Goal: Task Accomplishment & Management: Use online tool/utility

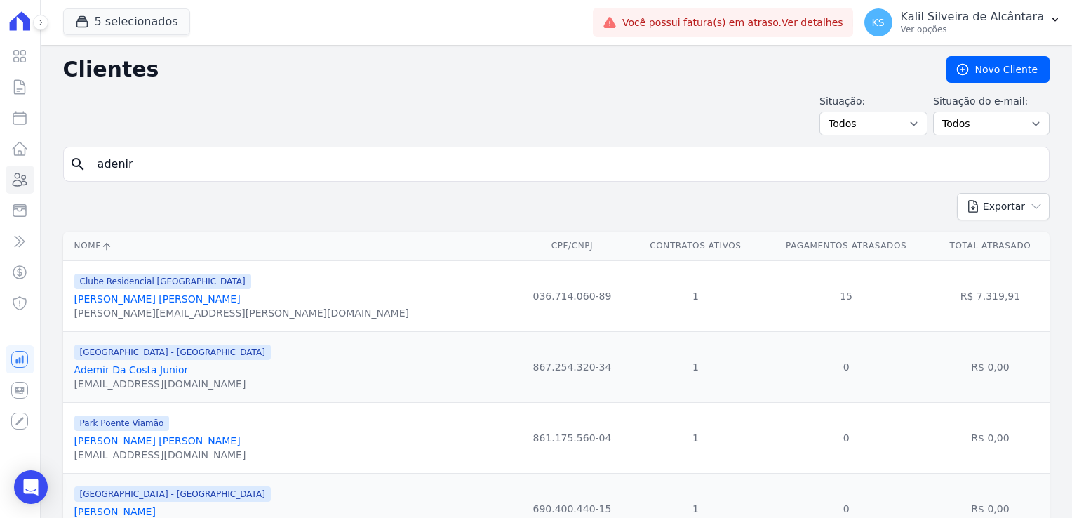
click at [226, 171] on input "adenir" at bounding box center [566, 164] width 954 height 28
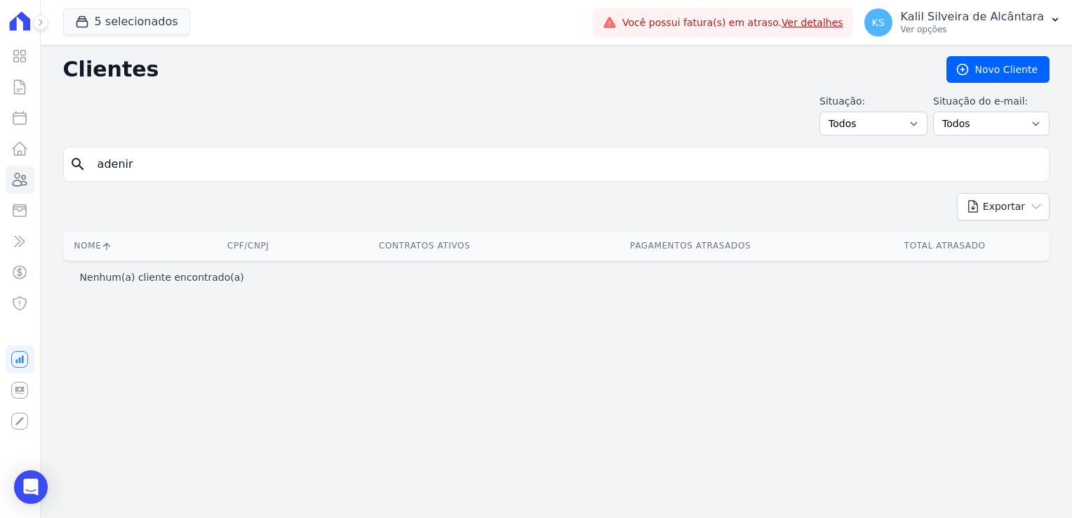
click at [0, 173] on html "Visão Geral Contratos Parcelas Lotes Clientes Minha Carteira Transferências Cré…" at bounding box center [536, 259] width 1072 height 518
click at [20, 179] on icon at bounding box center [19, 179] width 17 height 17
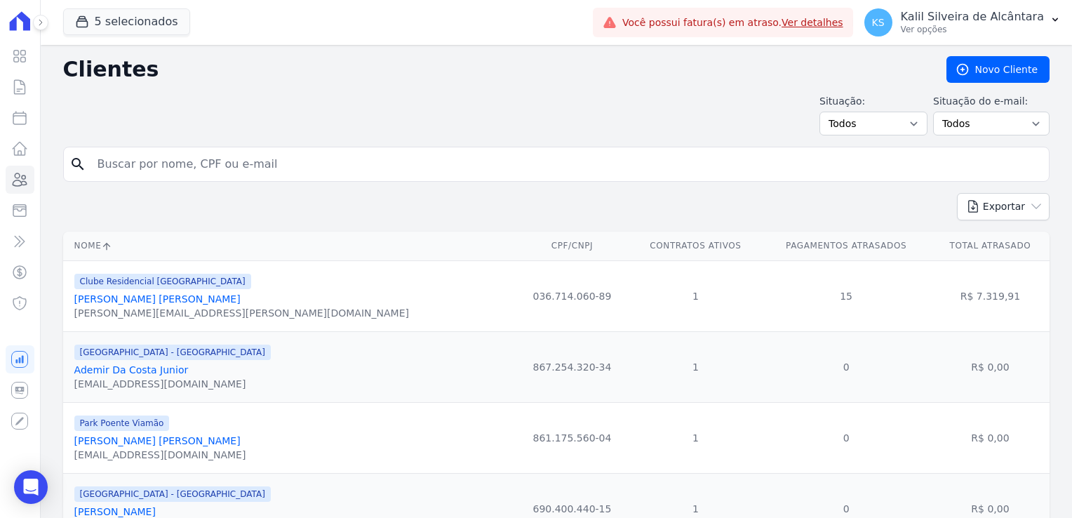
click at [133, 168] on input "search" at bounding box center [566, 164] width 954 height 28
click at [133, 168] on input "dan" at bounding box center [566, 164] width 954 height 28
type input "daniela gui"
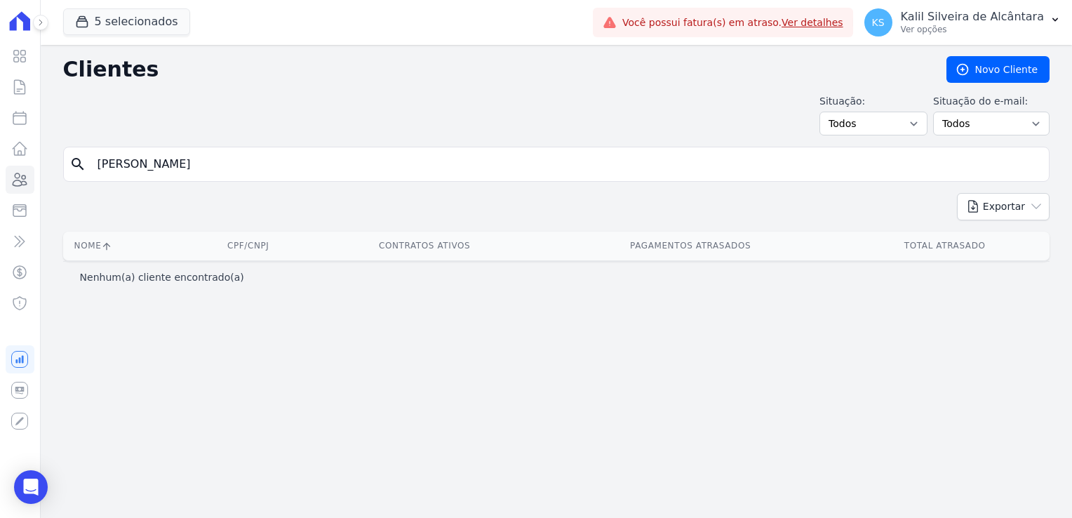
drag, startPoint x: 178, startPoint y: 164, endPoint x: -81, endPoint y: 181, distance: 260.2
click at [0, 181] on html "Visão Geral Contratos Parcelas Lotes Clientes Minha Carteira Transferências Cré…" at bounding box center [536, 259] width 1072 height 518
type input "daniela gui"
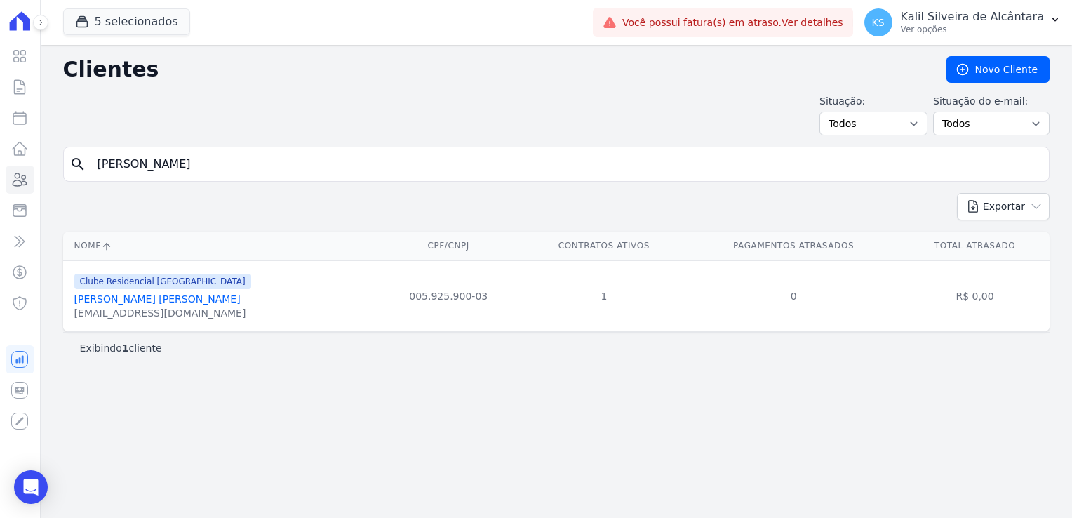
click at [189, 300] on link "Daniela Guimarães Peixoto" at bounding box center [157, 298] width 166 height 11
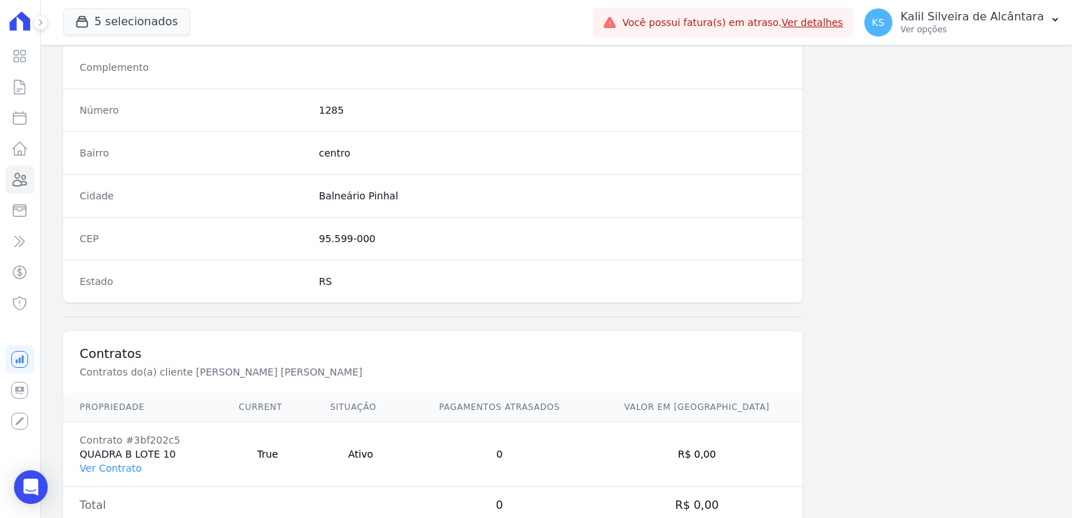
scroll to position [790, 0]
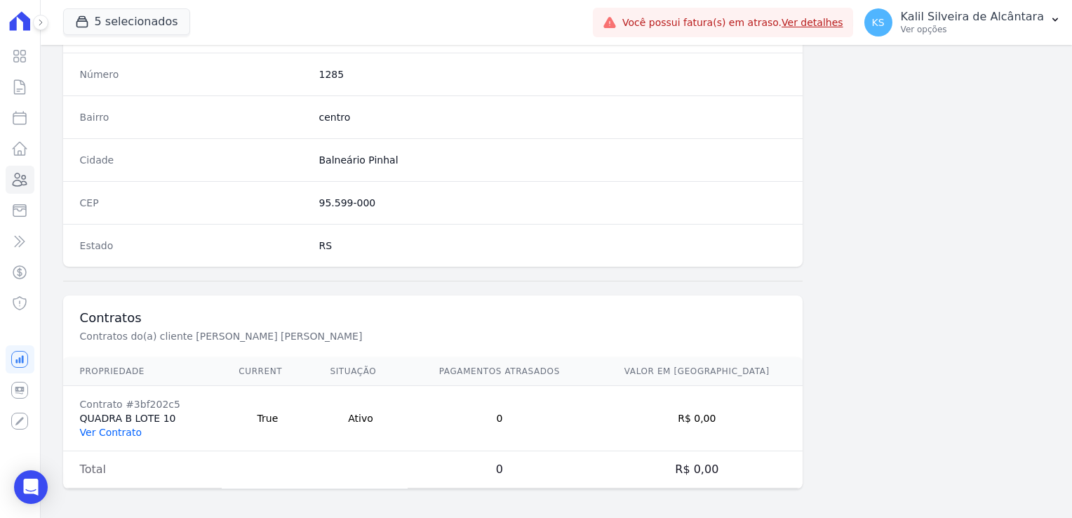
click at [119, 430] on link "Ver Contrato" at bounding box center [111, 432] width 62 height 11
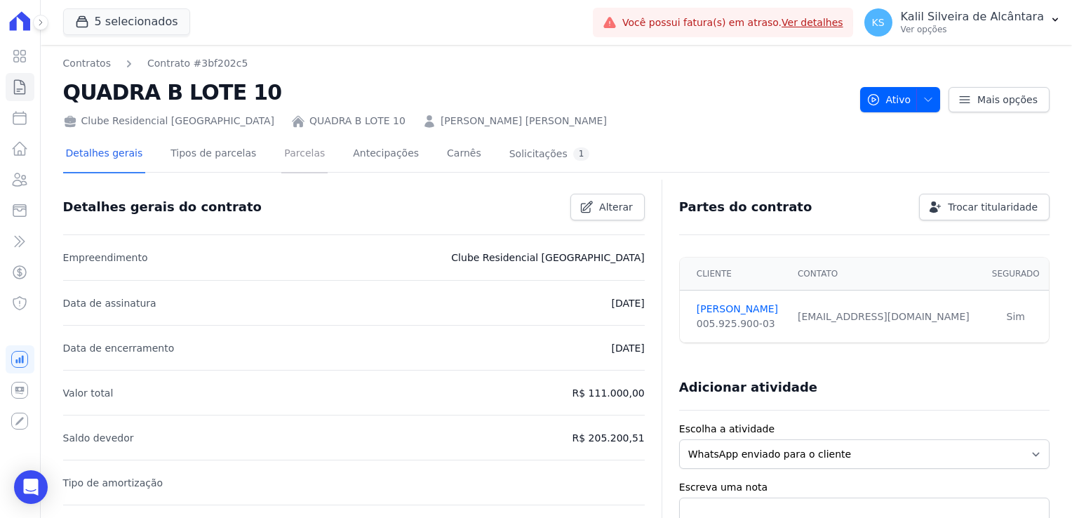
click at [281, 145] on link "Parcelas" at bounding box center [304, 154] width 46 height 37
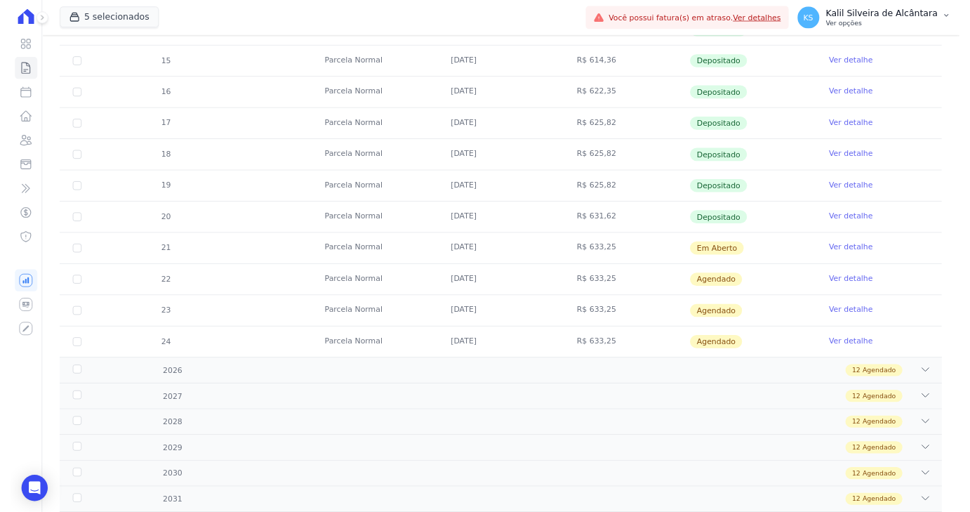
scroll to position [351, 0]
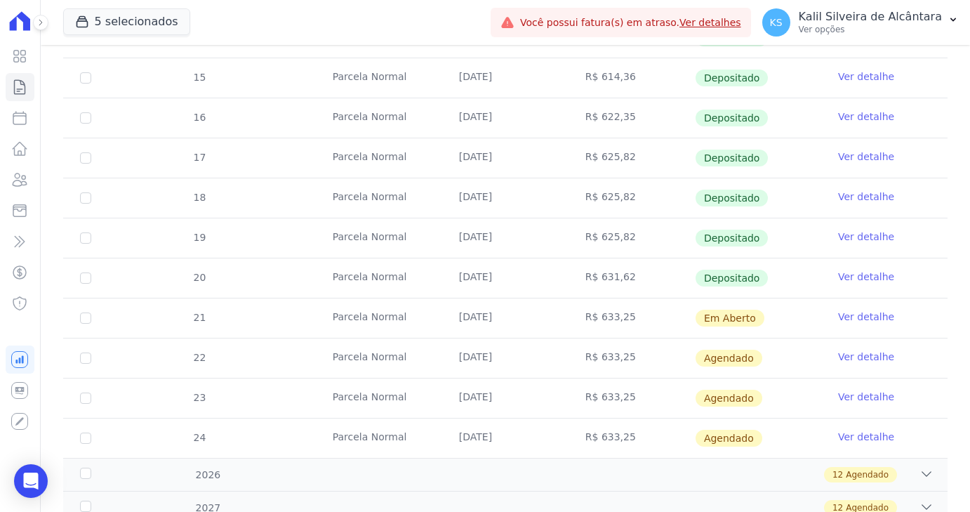
click at [408, 321] on tr "21 Parcela Normal 10/09/2025 R$ 633,25 Em Aberto Ver detalhe" at bounding box center [505, 318] width 884 height 40
click at [850, 314] on link "Ver detalhe" at bounding box center [866, 316] width 56 height 14
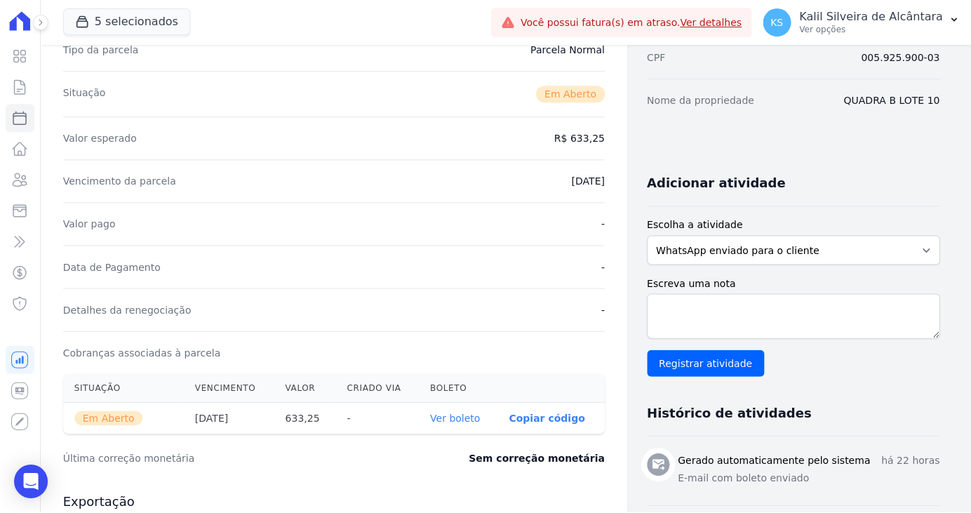
scroll to position [281, 0]
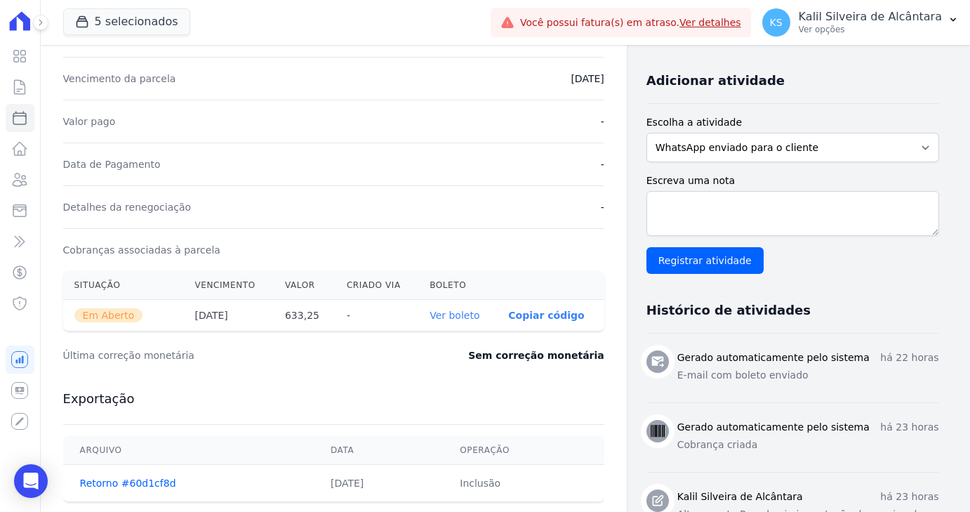
click at [469, 316] on link "Ver boleto" at bounding box center [454, 314] width 50 height 11
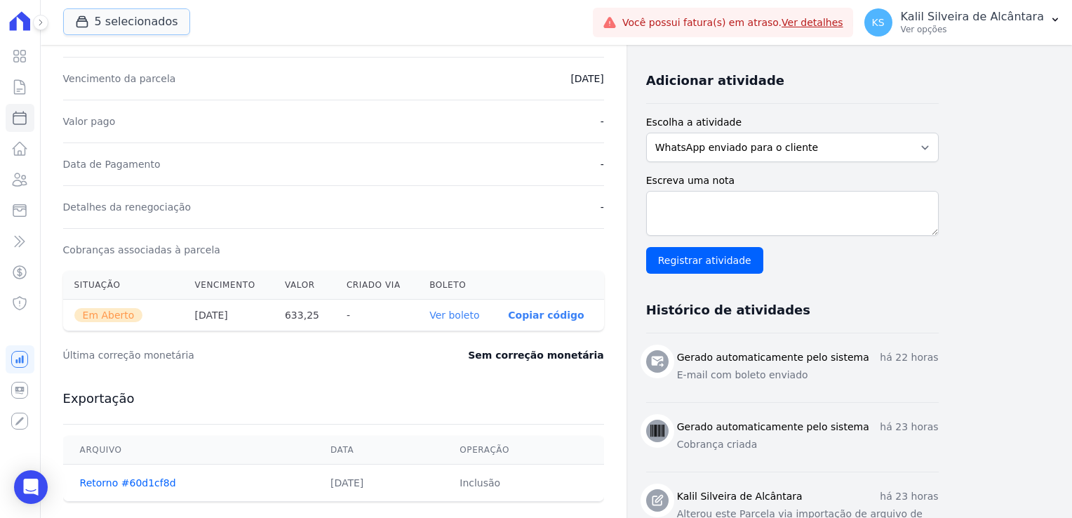
drag, startPoint x: 138, startPoint y: 17, endPoint x: 156, endPoint y: 59, distance: 45.9
click at [138, 17] on button "5 selecionados" at bounding box center [126, 21] width 127 height 27
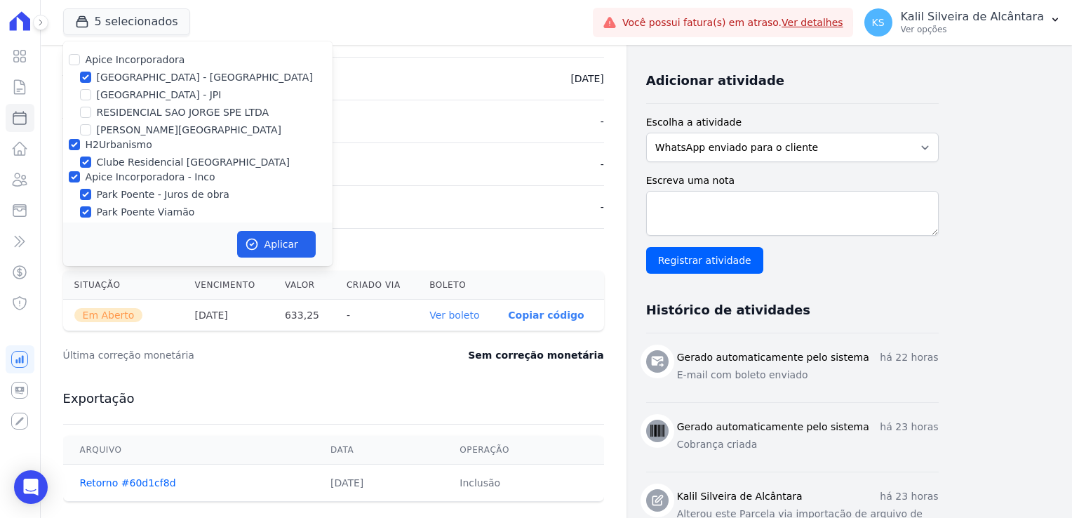
click at [78, 150] on div at bounding box center [74, 145] width 11 height 14
click at [74, 150] on div at bounding box center [74, 145] width 11 height 14
click at [74, 146] on input "H2Urbanismo" at bounding box center [74, 144] width 11 height 11
checkbox input "false"
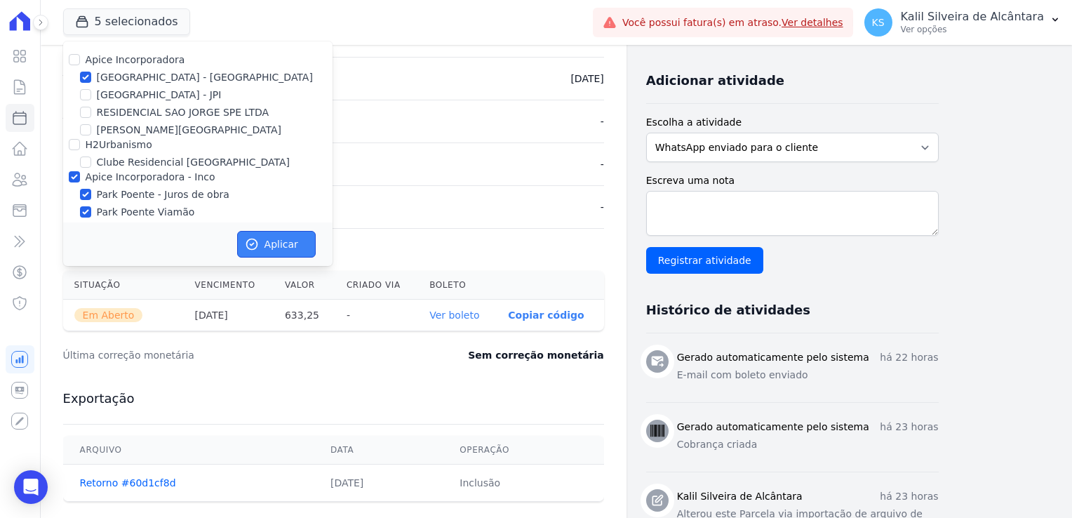
click at [267, 239] on button "Aplicar" at bounding box center [276, 244] width 79 height 27
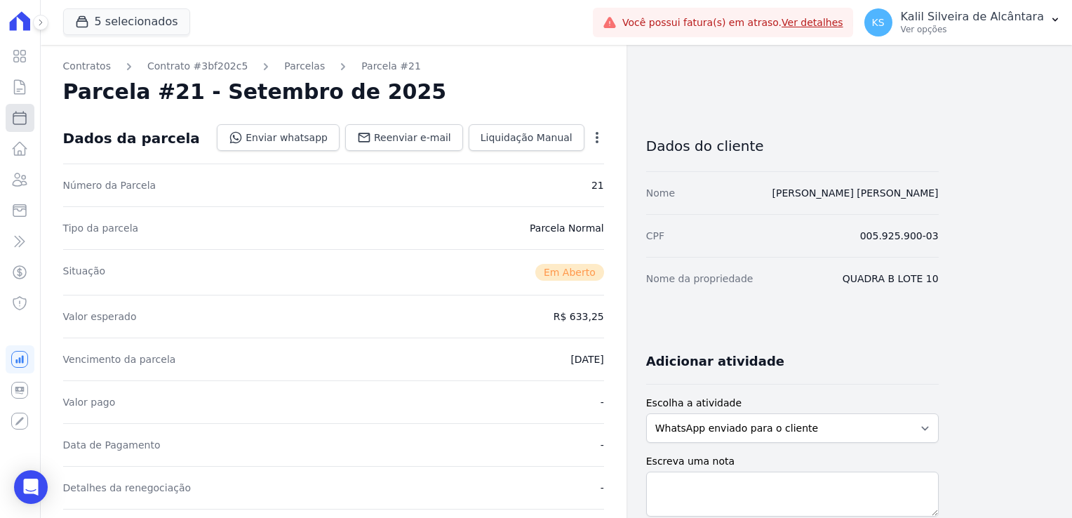
click at [13, 112] on icon at bounding box center [19, 117] width 17 height 17
select select
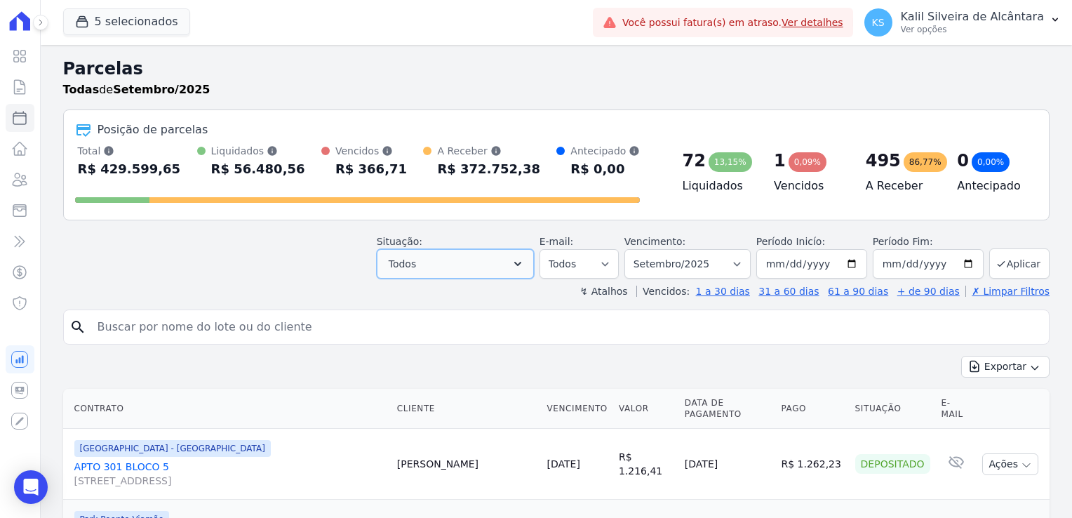
click at [498, 262] on button "Todos" at bounding box center [455, 263] width 157 height 29
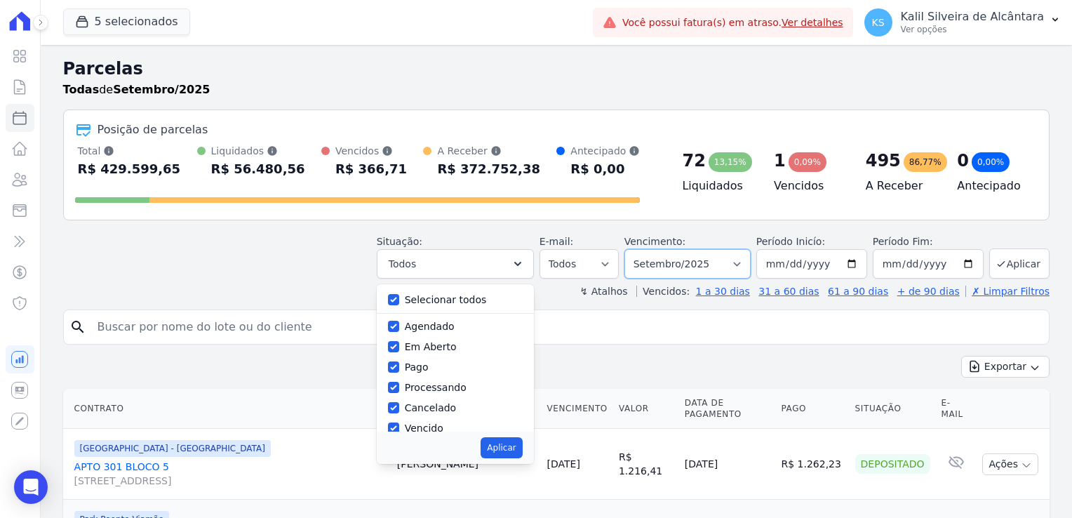
click at [742, 267] on select "Filtrar por período ──────── Todos os meses Novembro/2022 Dezembro/2022 Janeiro…" at bounding box center [687, 263] width 126 height 29
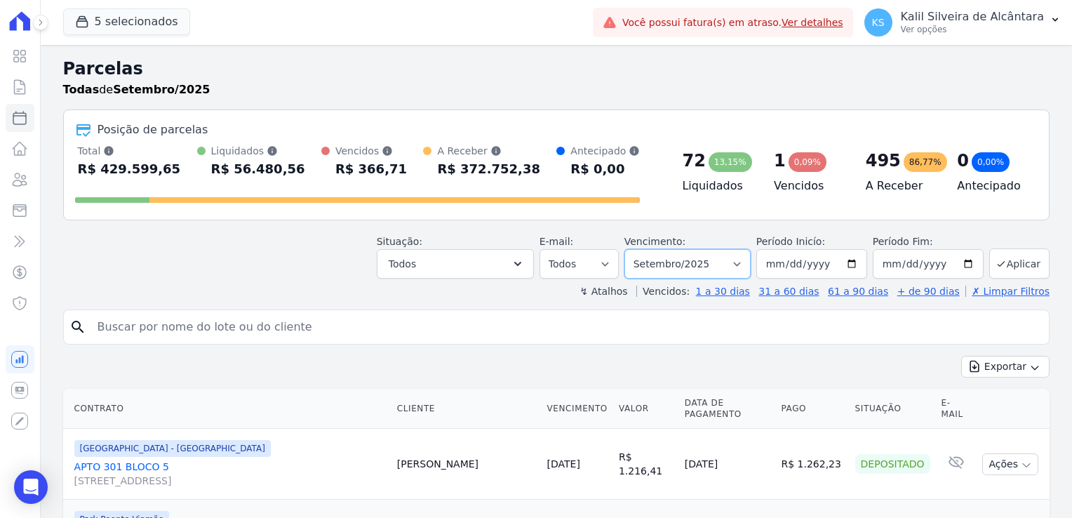
click at [708, 262] on select "Filtrar por período ──────── Todos os meses Novembro/2022 Dezembro/2022 Janeiro…" at bounding box center [687, 263] width 126 height 29
drag, startPoint x: 664, startPoint y: 262, endPoint x: 666, endPoint y: 255, distance: 7.3
click at [664, 262] on select "Filtrar por período ──────── Todos os meses Novembro/2022 Dezembro/2022 Janeiro…" at bounding box center [687, 263] width 126 height 29
select select "01/2023"
click at [636, 249] on select "Filtrar por período ──────── Todos os meses Novembro/2022 Dezembro/2022 Janeiro…" at bounding box center [687, 263] width 126 height 29
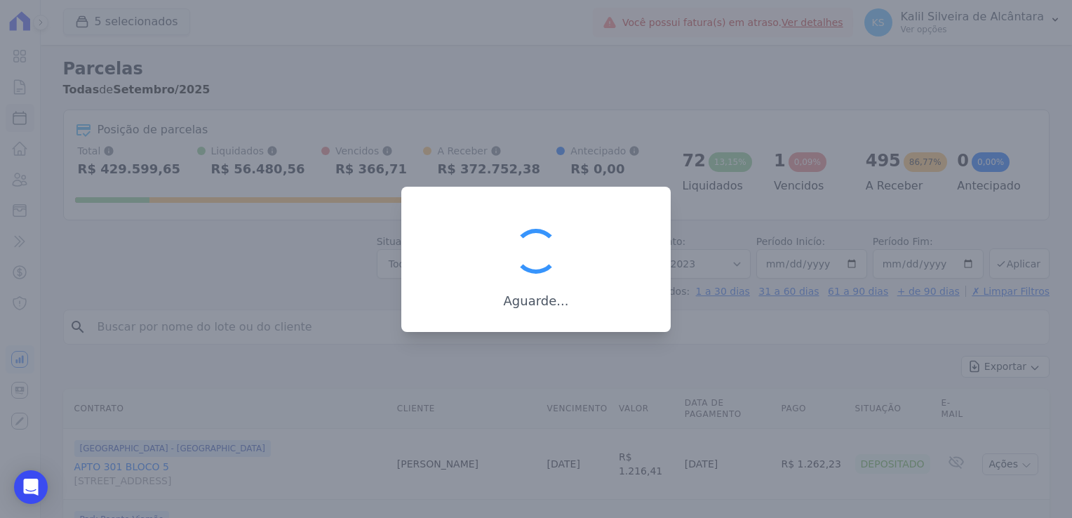
click at [775, 161] on div at bounding box center [536, 259] width 1072 height 518
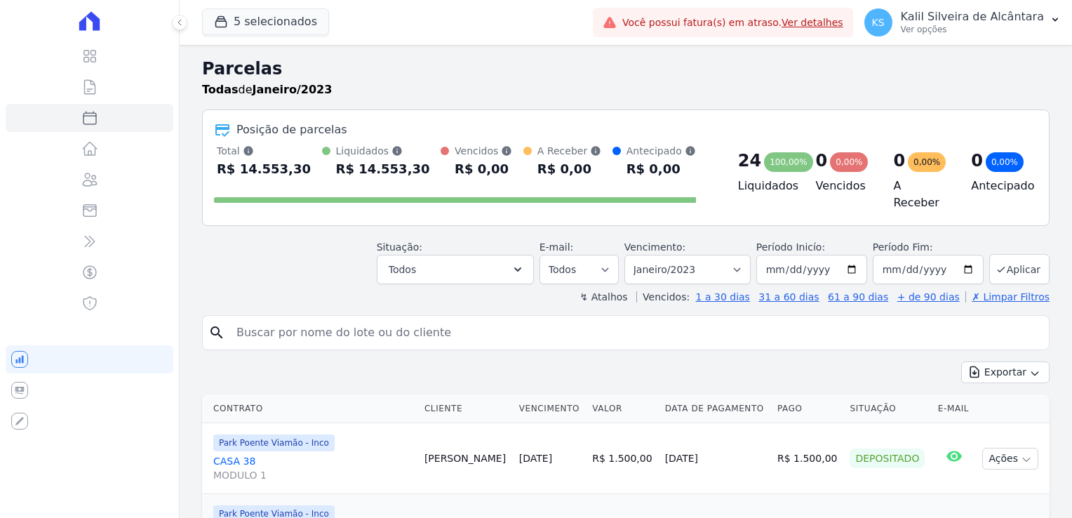
select select
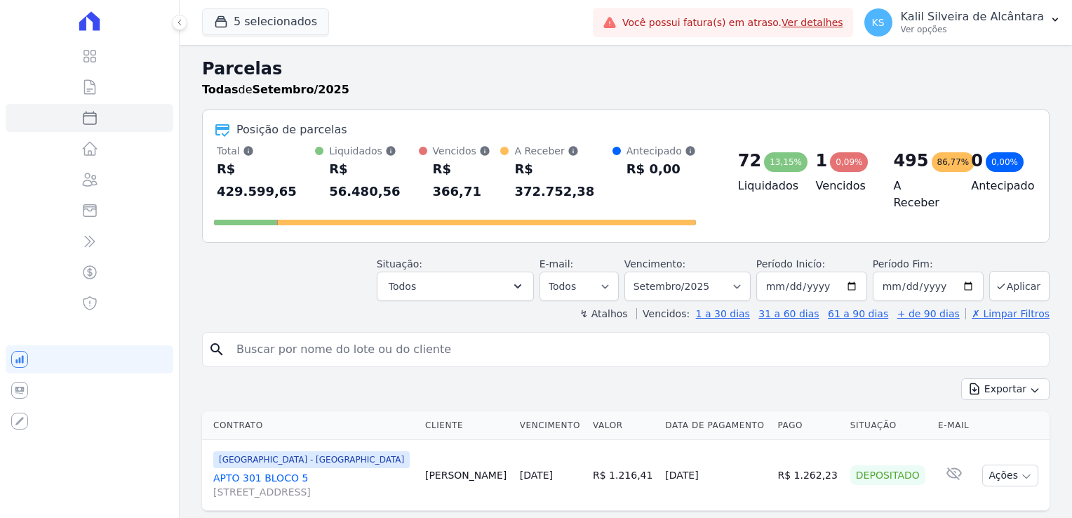
select select
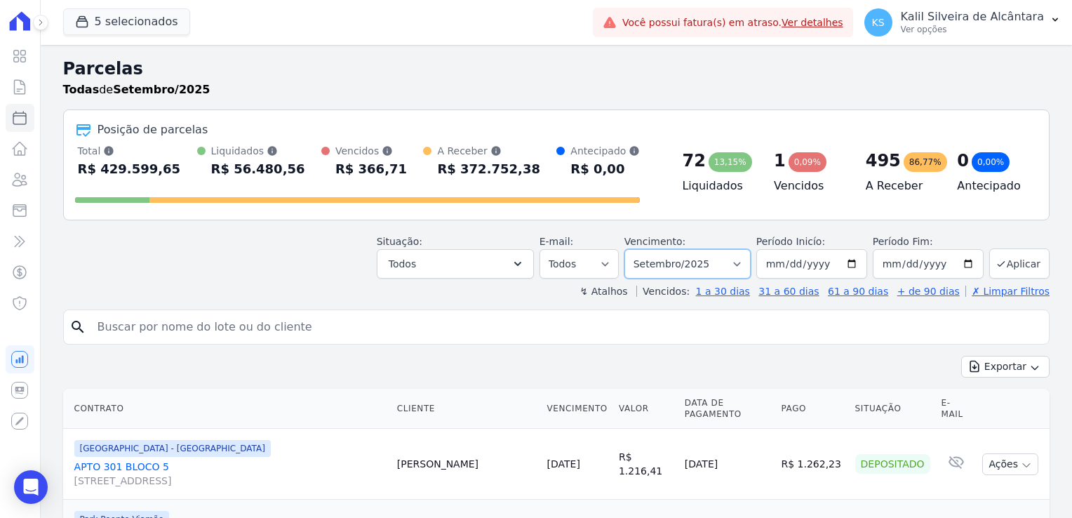
click at [693, 268] on select "Filtrar por período ──────── Todos os meses Novembro/2022 Dezembro/2022 [GEOGRA…" at bounding box center [687, 263] width 126 height 29
click at [23, 175] on icon at bounding box center [20, 179] width 14 height 13
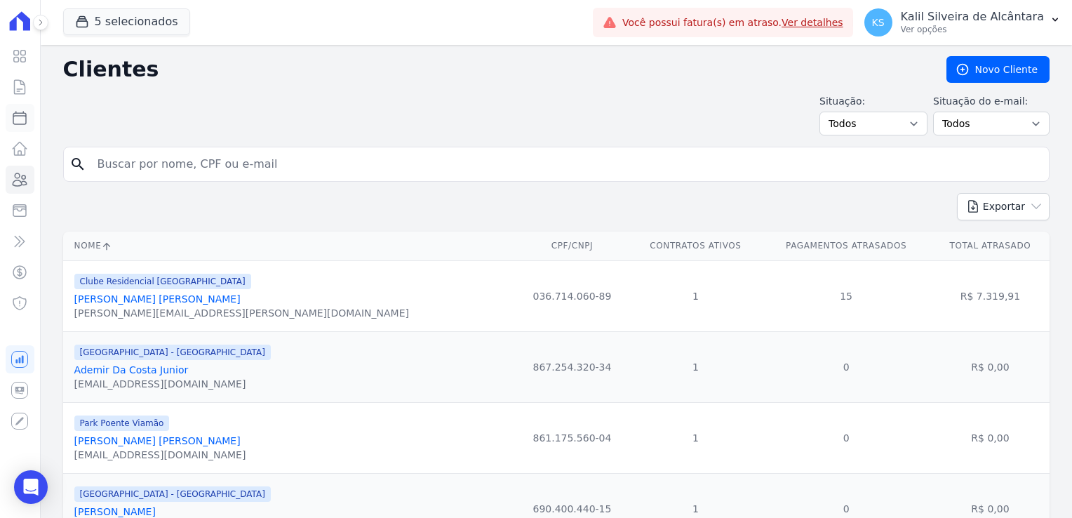
click at [19, 111] on icon at bounding box center [19, 117] width 17 height 17
select select
select select "01/2023"
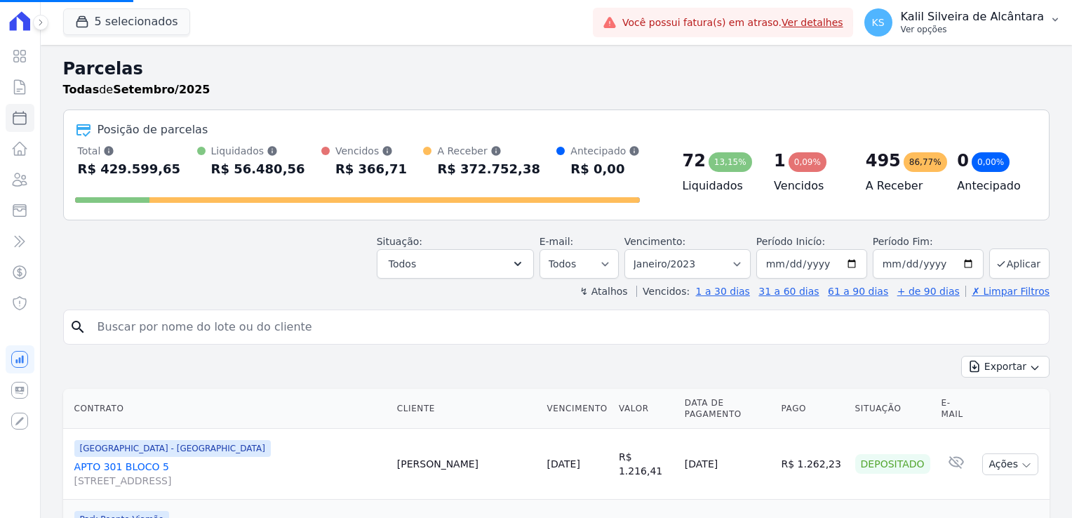
select select
click at [1048, 18] on button "KS Kalil Silveira de Alcântara Ver opções" at bounding box center [962, 22] width 219 height 39
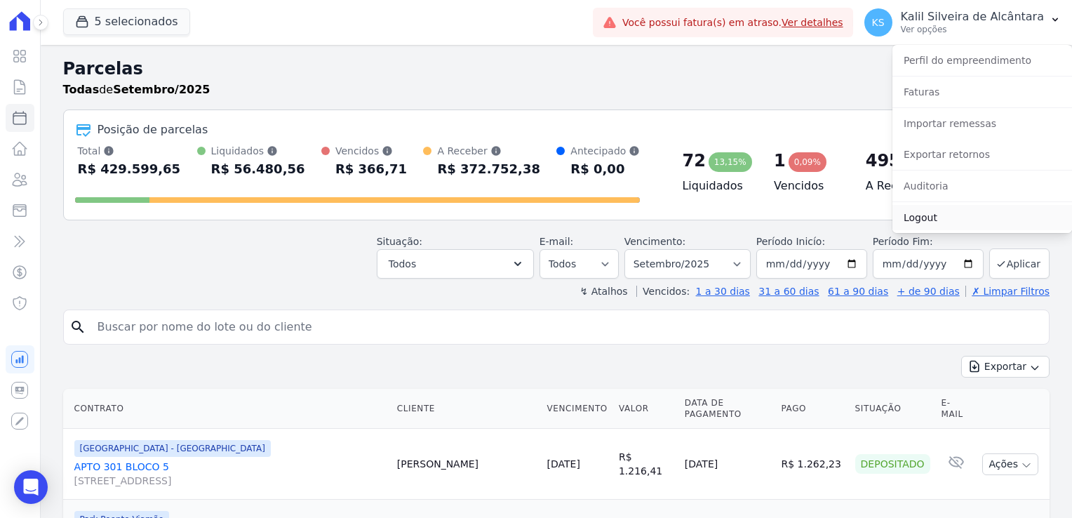
click at [927, 218] on link "Logout" at bounding box center [983, 217] width 180 height 25
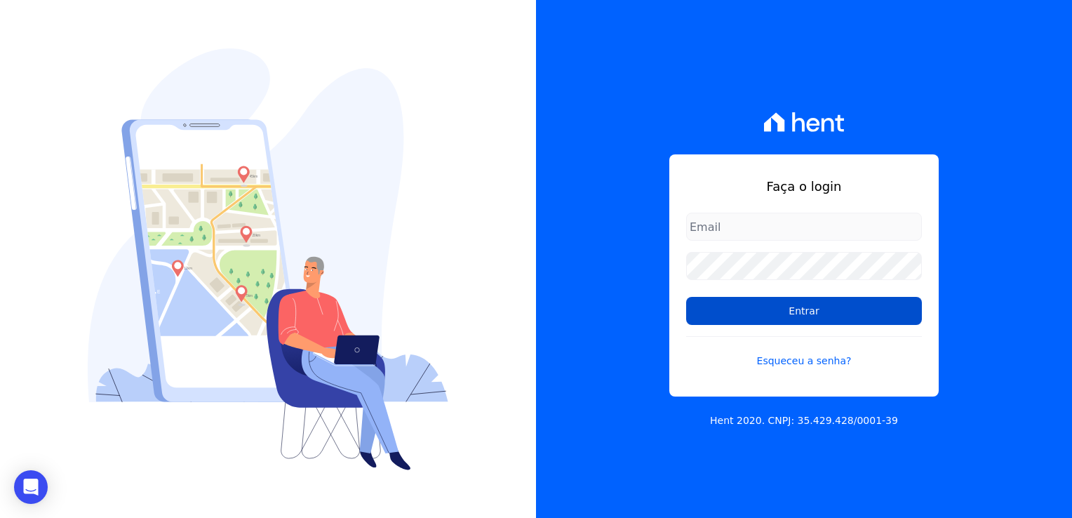
type input "kalil@apiceincorporadora.com.br"
click at [786, 319] on input "Entrar" at bounding box center [804, 311] width 236 height 28
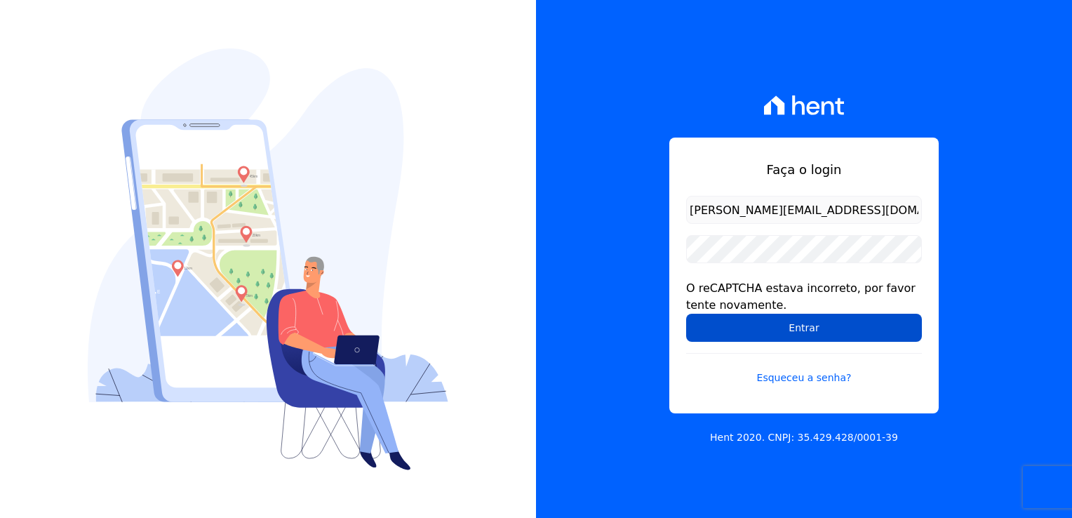
click at [793, 318] on input "Entrar" at bounding box center [804, 328] width 236 height 28
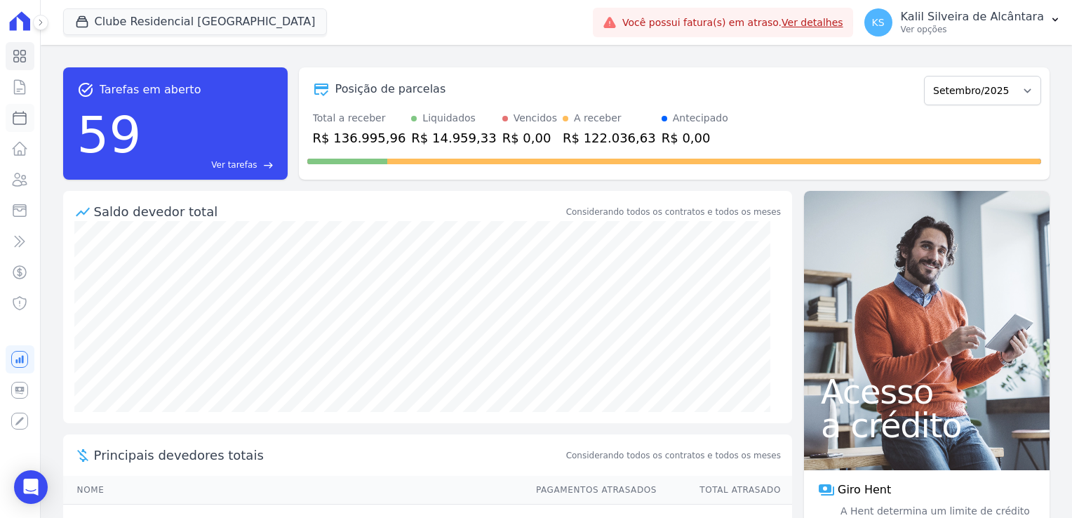
click at [17, 117] on icon at bounding box center [19, 117] width 17 height 17
select select
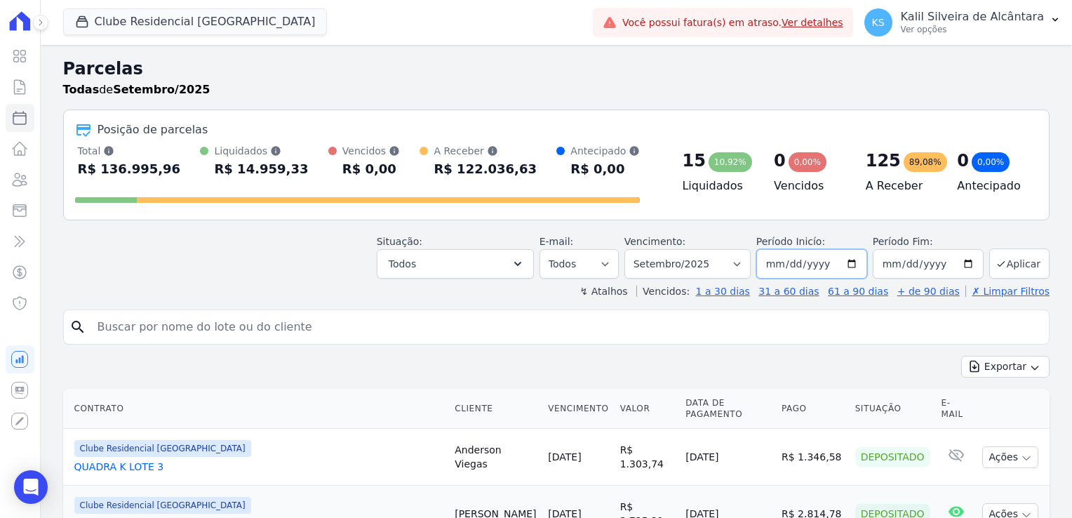
drag, startPoint x: 824, startPoint y: 262, endPoint x: 750, endPoint y: 267, distance: 74.5
click at [750, 267] on div "Situação: Agendado Em Aberto Pago Processando Cancelado Vencido Transferindo De…" at bounding box center [713, 256] width 673 height 44
type input "[DATE]"
click at [884, 267] on input "[DATE]" at bounding box center [928, 263] width 111 height 29
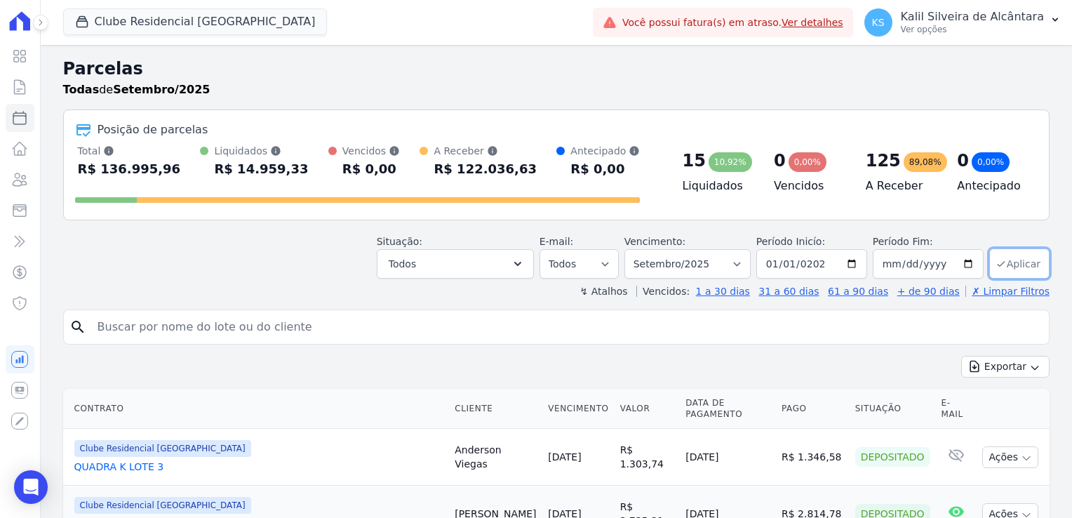
click at [1010, 271] on button "Aplicar" at bounding box center [1019, 263] width 60 height 30
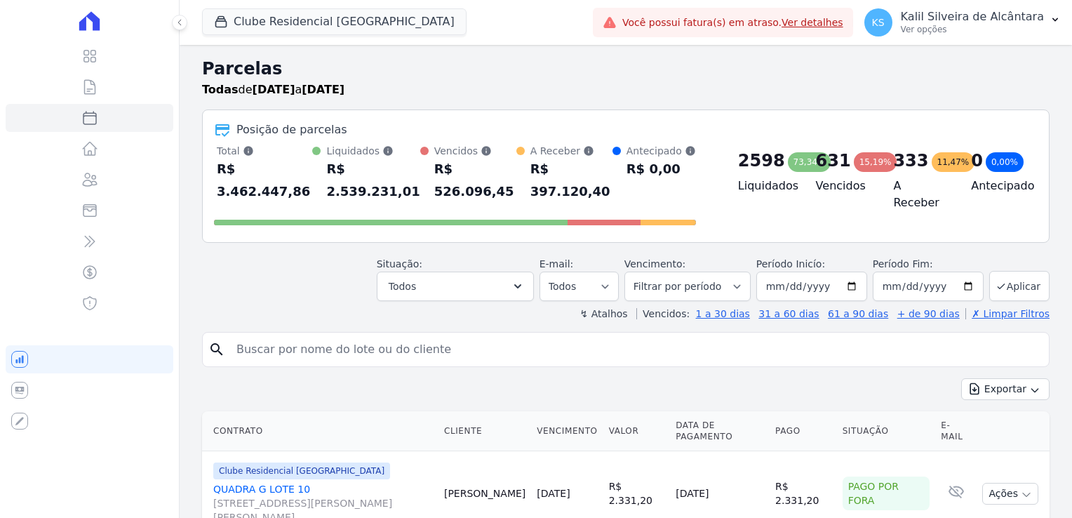
select select
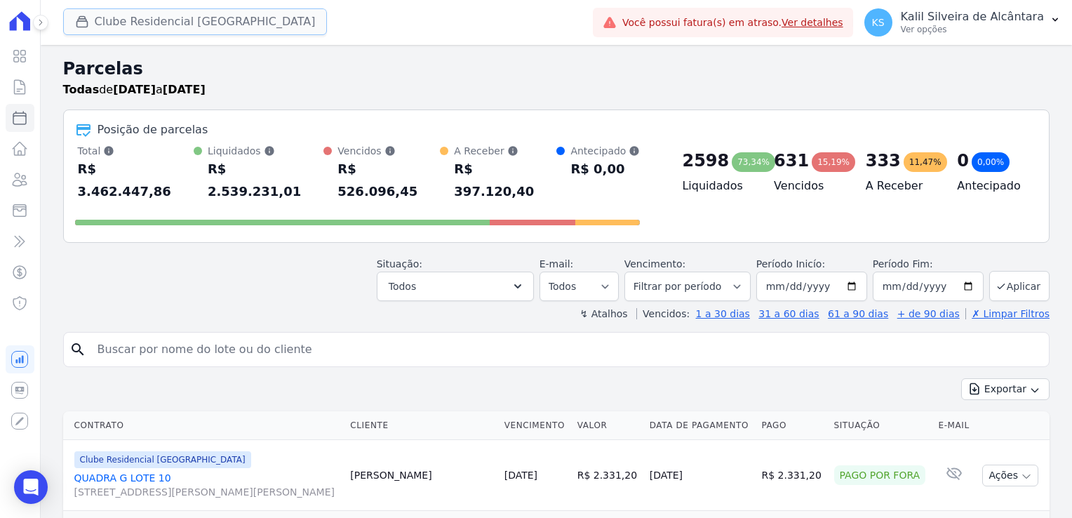
click at [149, 27] on button "Clube Residencial [GEOGRAPHIC_DATA]" at bounding box center [195, 21] width 265 height 27
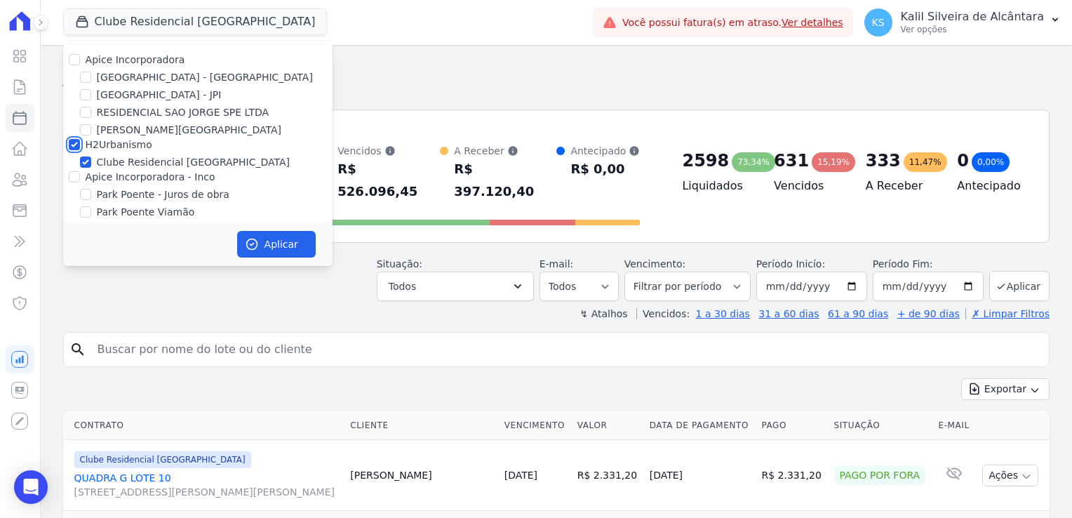
click at [72, 145] on input "H2Urbanismo" at bounding box center [74, 144] width 11 height 11
checkbox input "false"
click at [87, 80] on input "[GEOGRAPHIC_DATA] - [GEOGRAPHIC_DATA]" at bounding box center [85, 77] width 11 height 11
checkbox input "true"
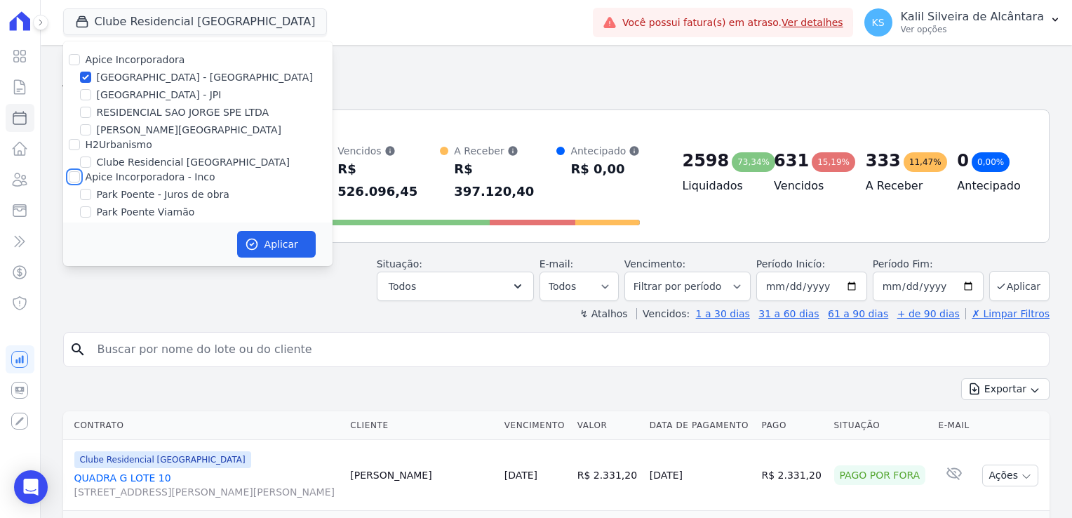
click at [73, 171] on input "Apice Incorporadora - Inco" at bounding box center [74, 176] width 11 height 11
checkbox input "true"
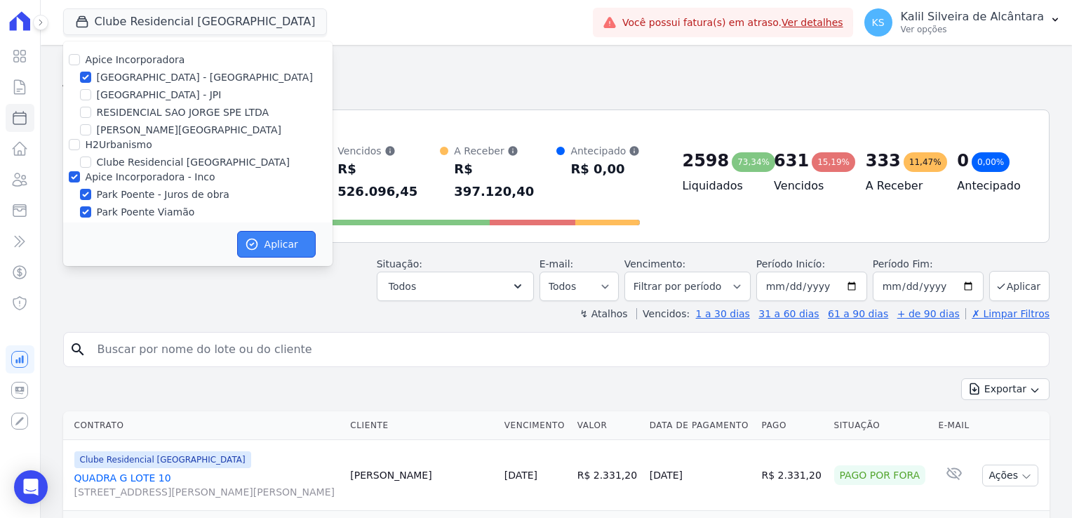
click at [261, 243] on button "Aplicar" at bounding box center [276, 244] width 79 height 27
select select
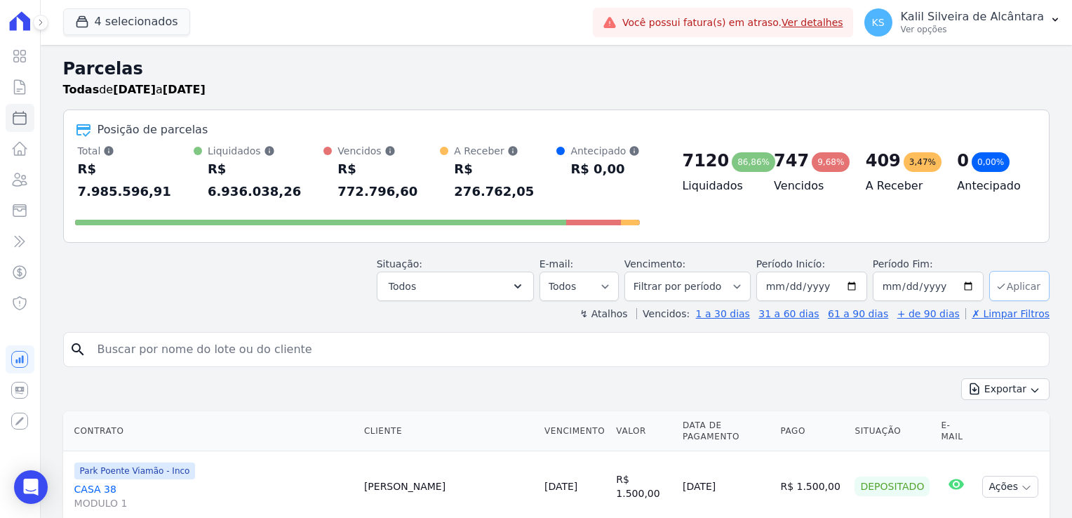
click at [1013, 271] on button "Aplicar" at bounding box center [1019, 286] width 60 height 30
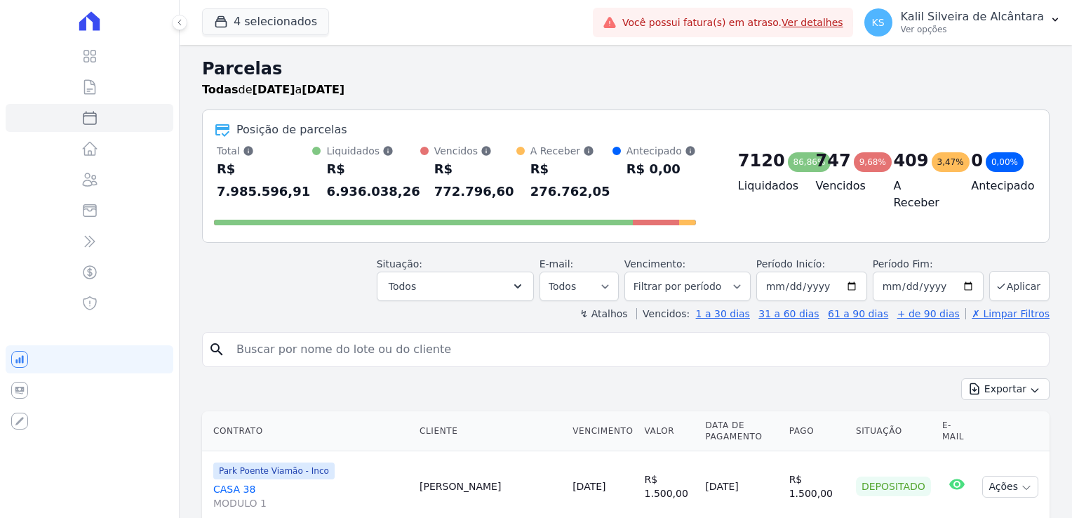
select select
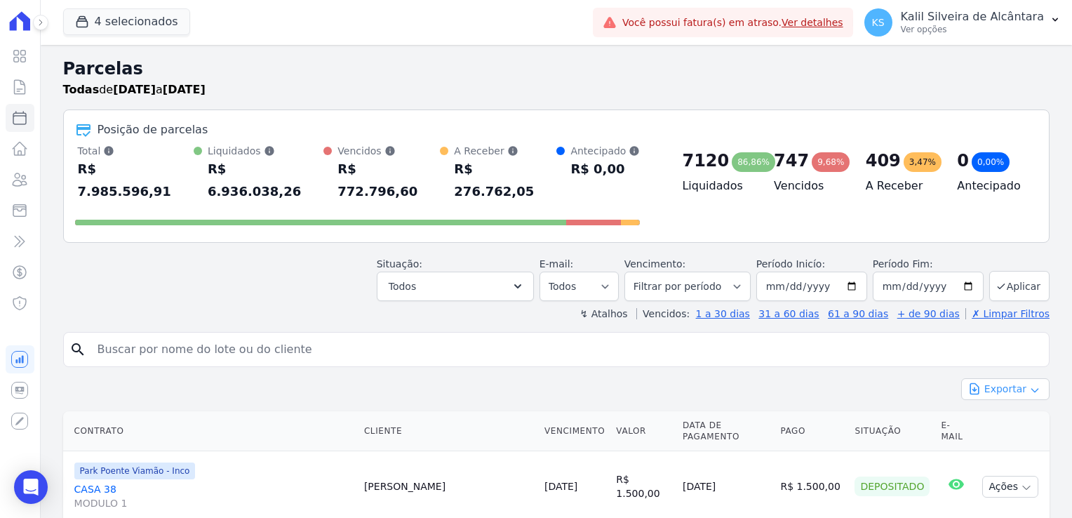
click at [1004, 378] on button "Exportar" at bounding box center [1005, 389] width 88 height 22
click at [1011, 439] on span "Exportar CSV" at bounding box center [1004, 446] width 74 height 14
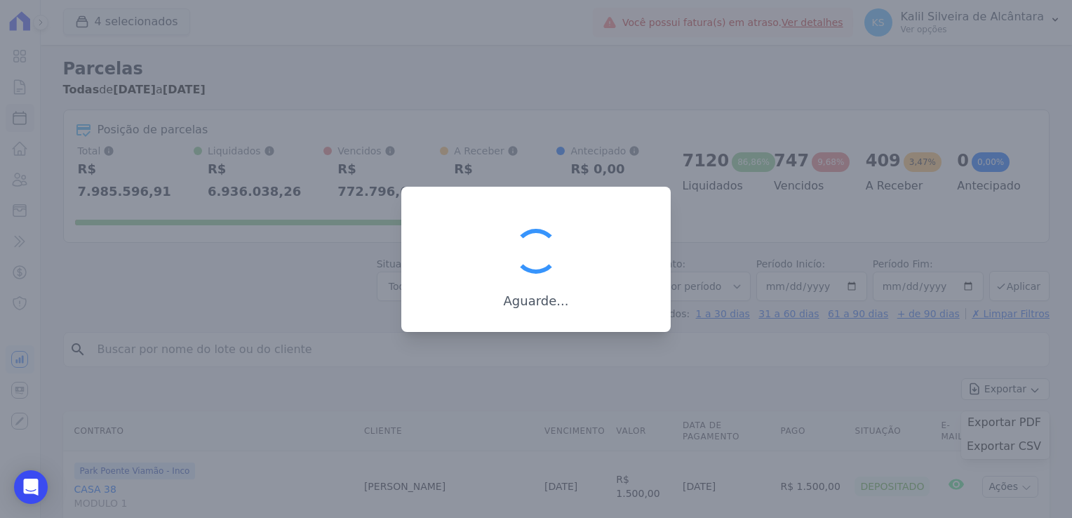
click at [563, 236] on div at bounding box center [536, 251] width 56 height 56
click at [81, 31] on div at bounding box center [536, 259] width 1072 height 518
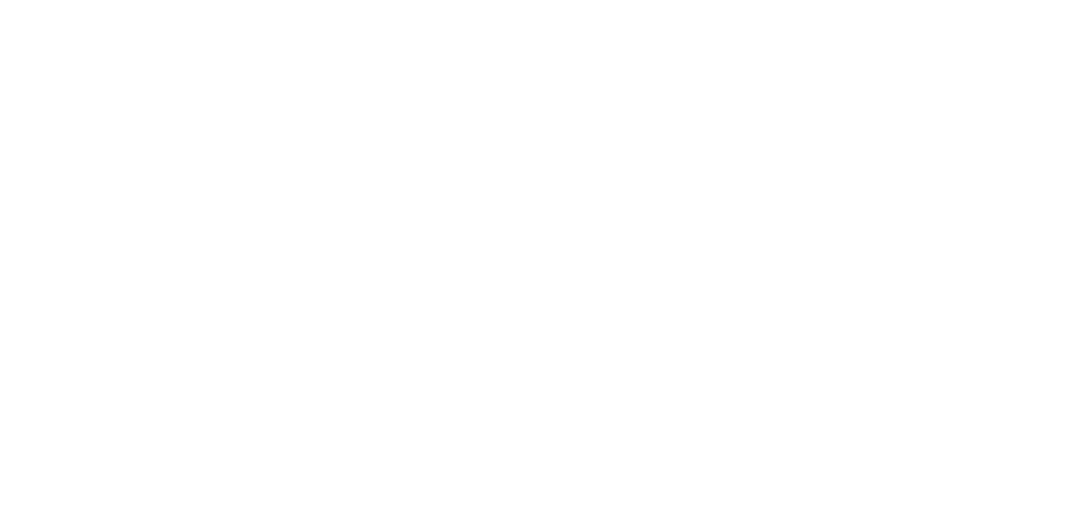
select select
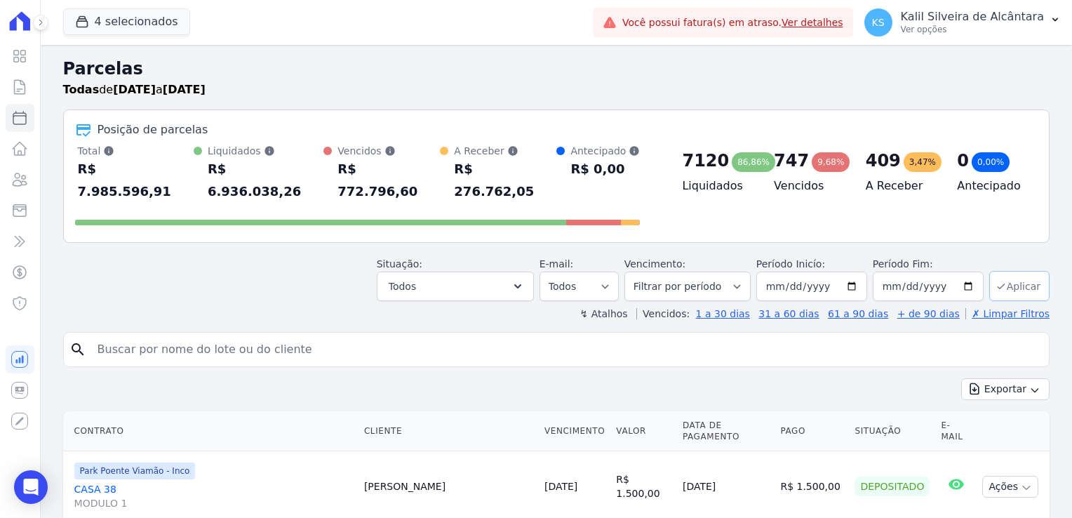
click at [1013, 271] on button "Aplicar" at bounding box center [1019, 286] width 60 height 30
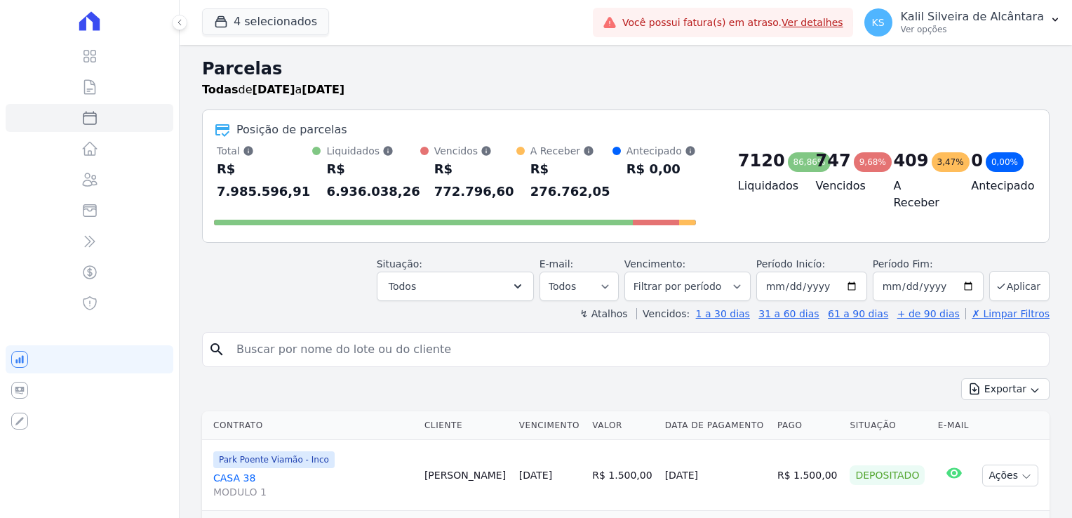
select select
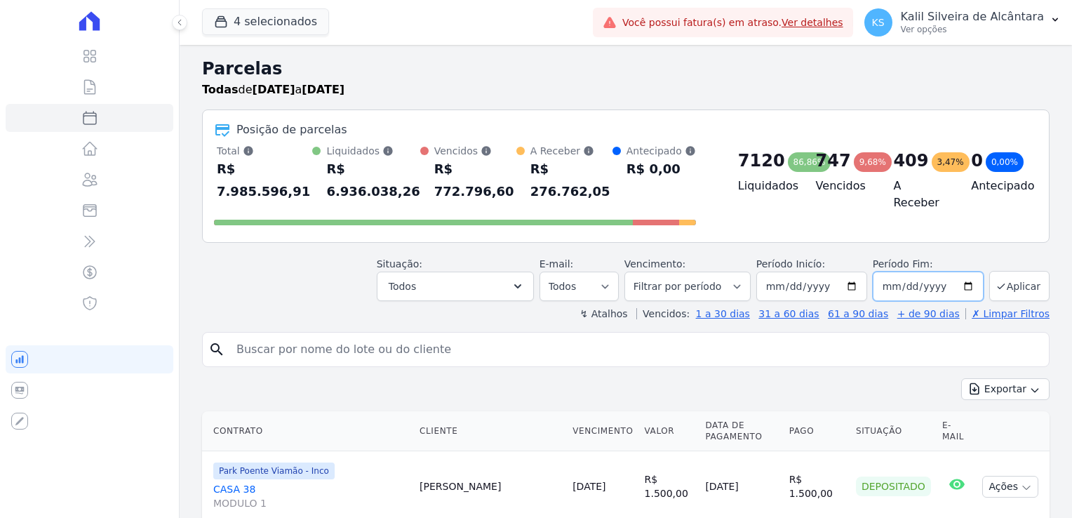
click at [885, 272] on input "[DATE]" at bounding box center [928, 286] width 111 height 29
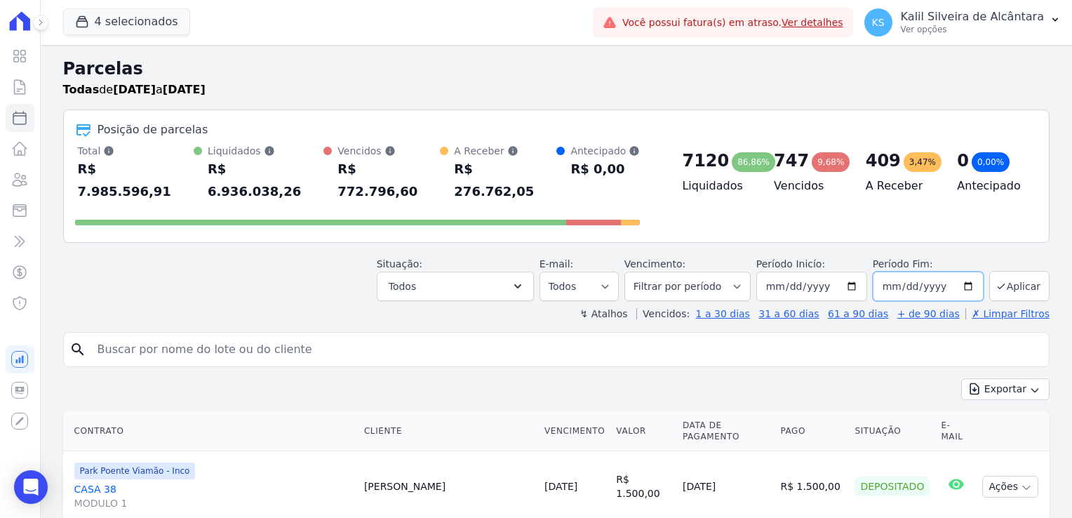
type input "[DATE]"
click at [997, 271] on button "Aplicar" at bounding box center [1019, 286] width 60 height 30
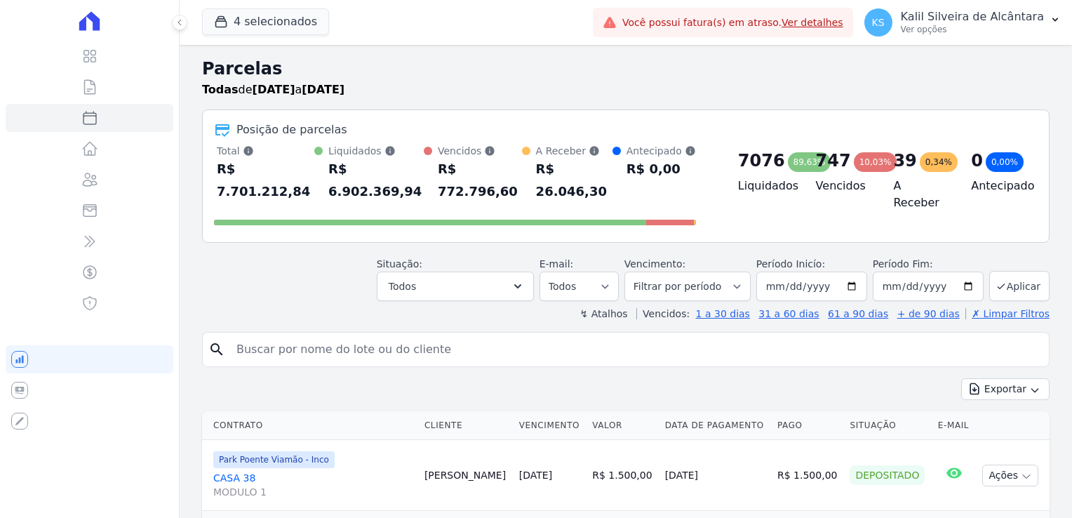
select select
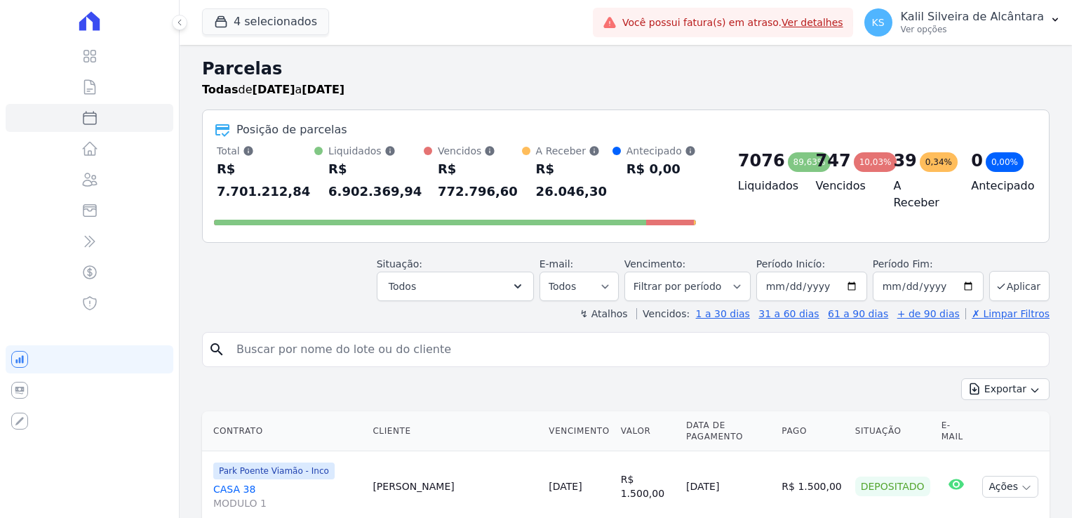
click at [1002, 378] on button "Exportar" at bounding box center [1005, 389] width 88 height 22
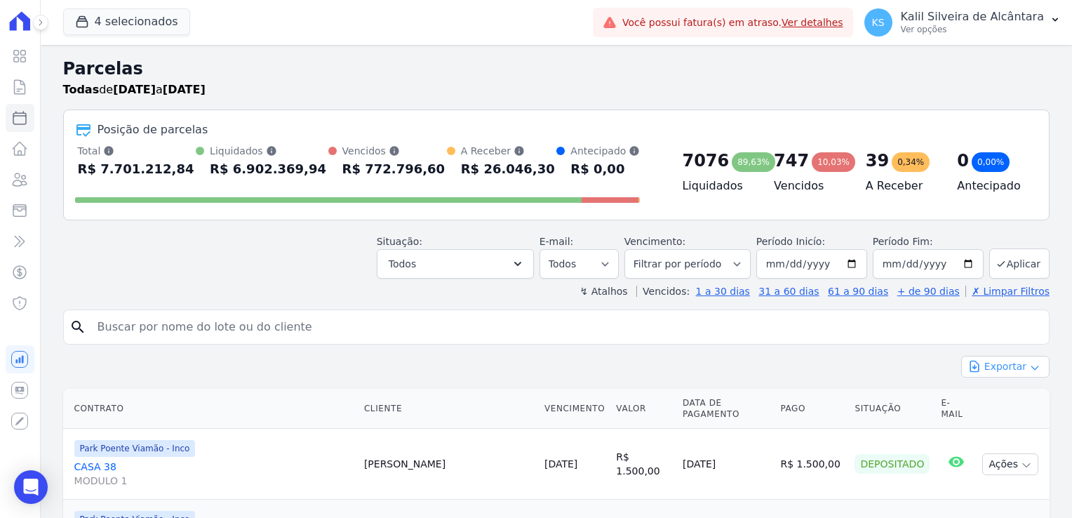
click at [982, 365] on button "Exportar" at bounding box center [1005, 367] width 88 height 22
click at [1006, 422] on span "Exportar CSV" at bounding box center [1004, 424] width 74 height 14
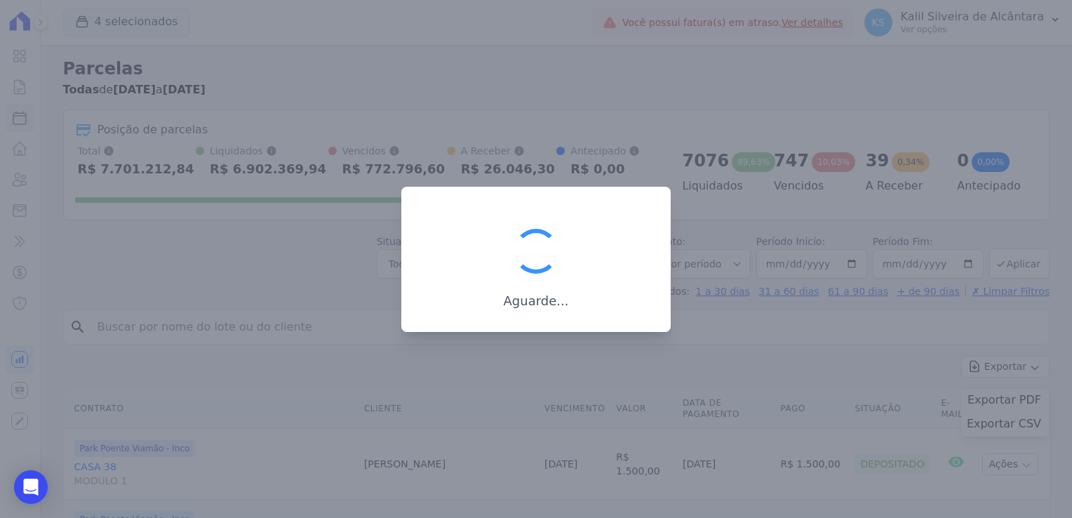
click at [655, 72] on div at bounding box center [536, 259] width 1072 height 518
